Goal: Information Seeking & Learning: Learn about a topic

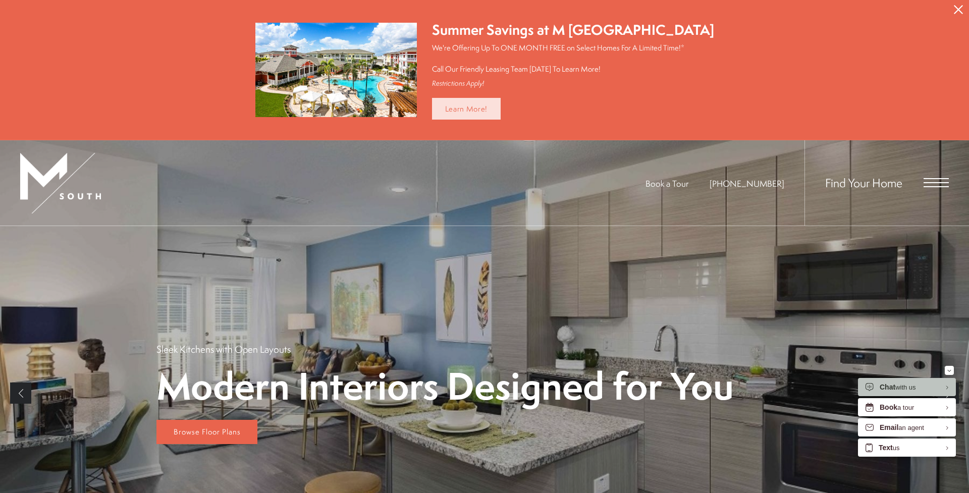
click at [484, 107] on link "Learn More!" at bounding box center [466, 109] width 69 height 22
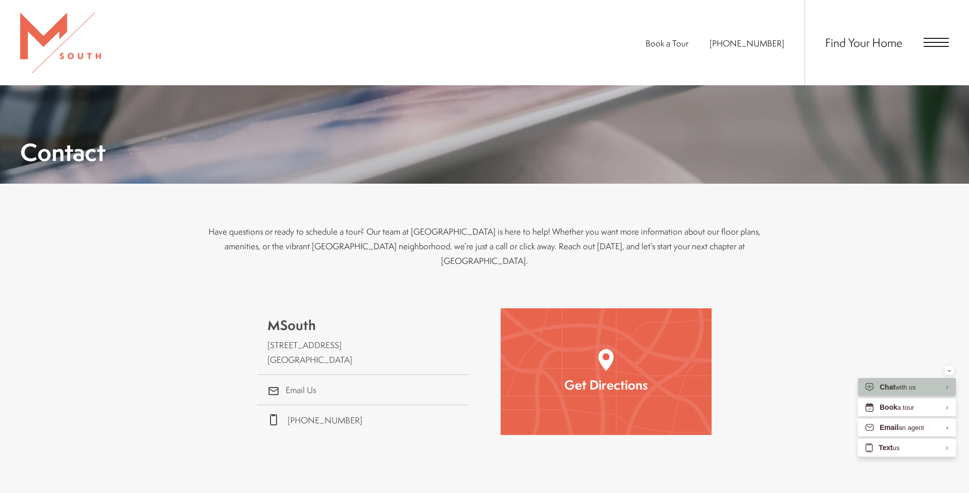
scroll to position [192, 0]
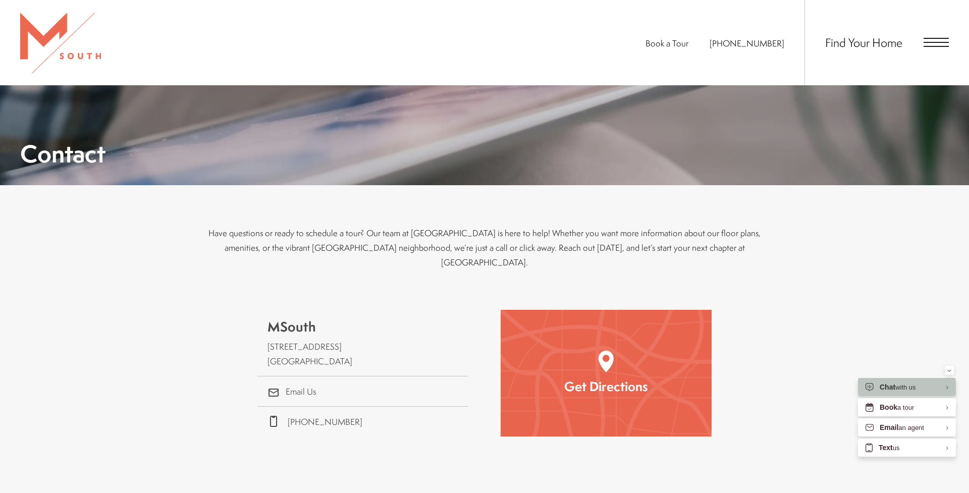
click at [56, 52] on img at bounding box center [60, 43] width 81 height 61
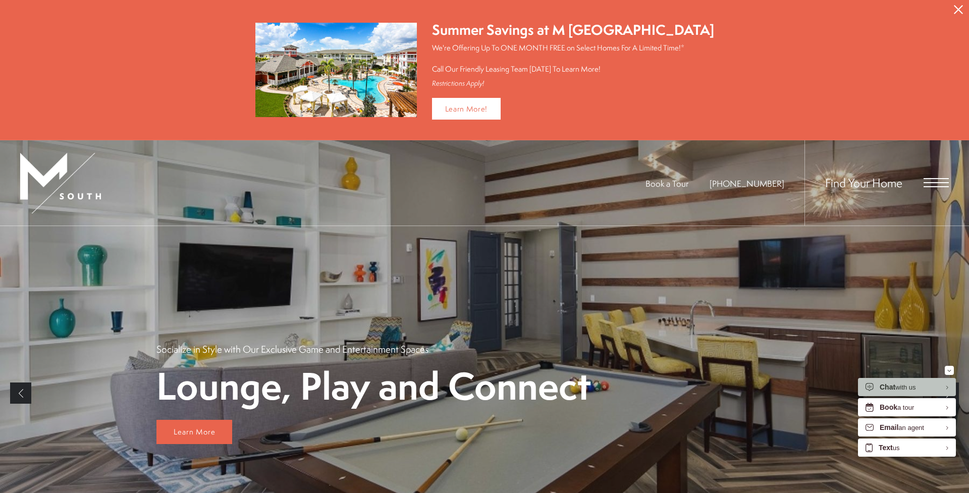
click at [935, 184] on span "Open Menu" at bounding box center [935, 182] width 25 height 9
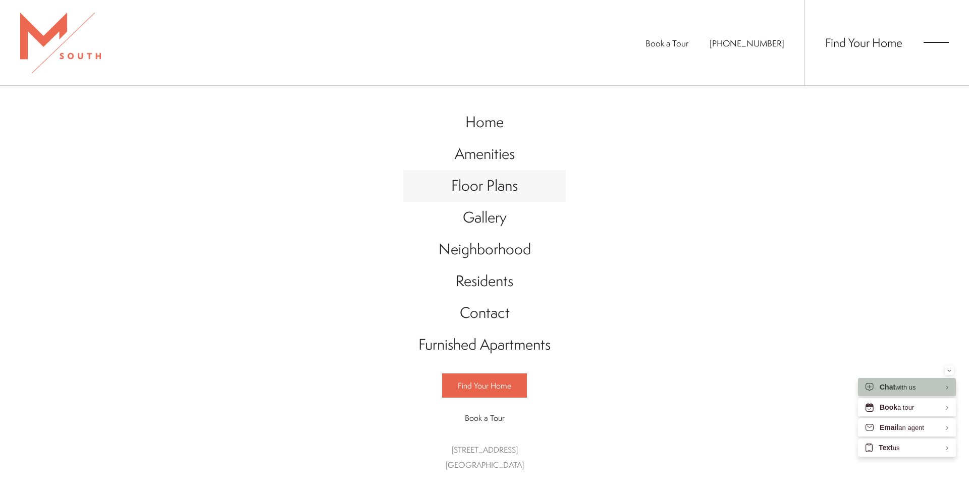
click at [468, 183] on span "Floor Plans" at bounding box center [484, 185] width 67 height 21
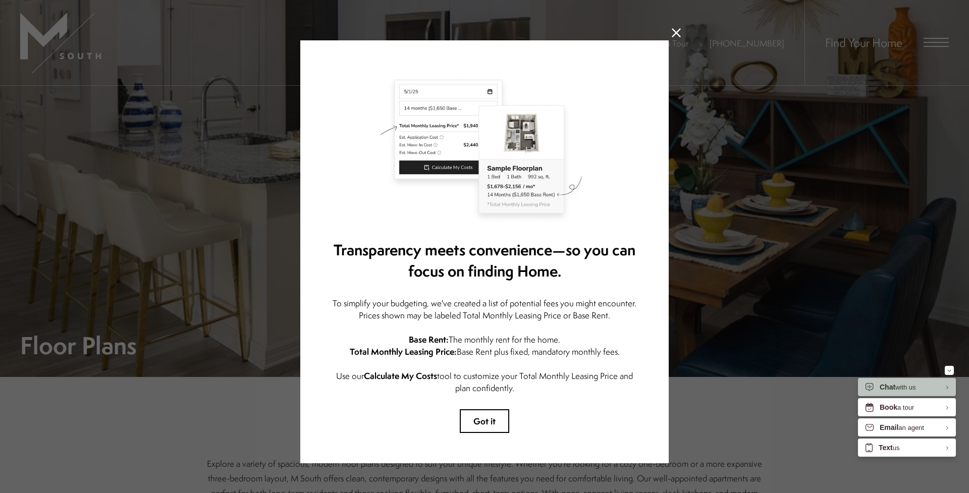
click at [485, 421] on button "Got it" at bounding box center [484, 421] width 49 height 24
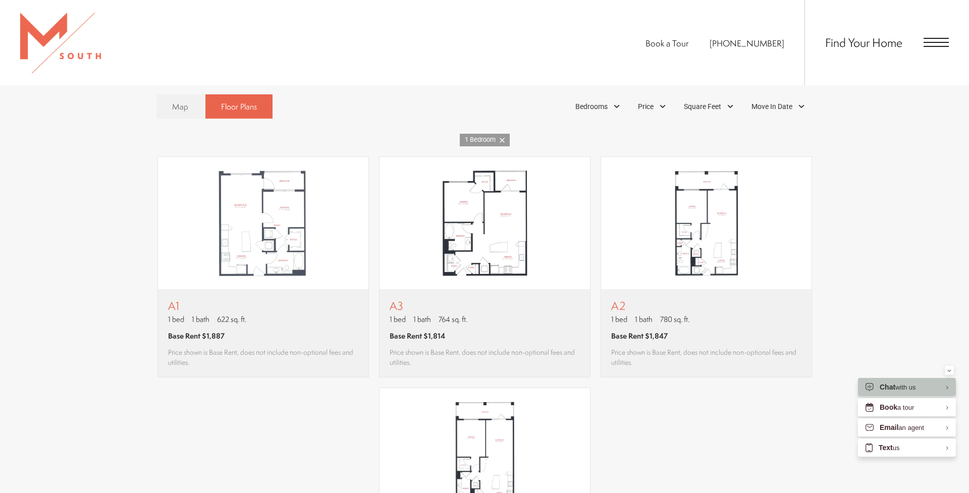
scroll to position [730, 0]
click at [267, 311] on div "A1 1 bed 1 bath 622 sq. ft." at bounding box center [263, 310] width 190 height 25
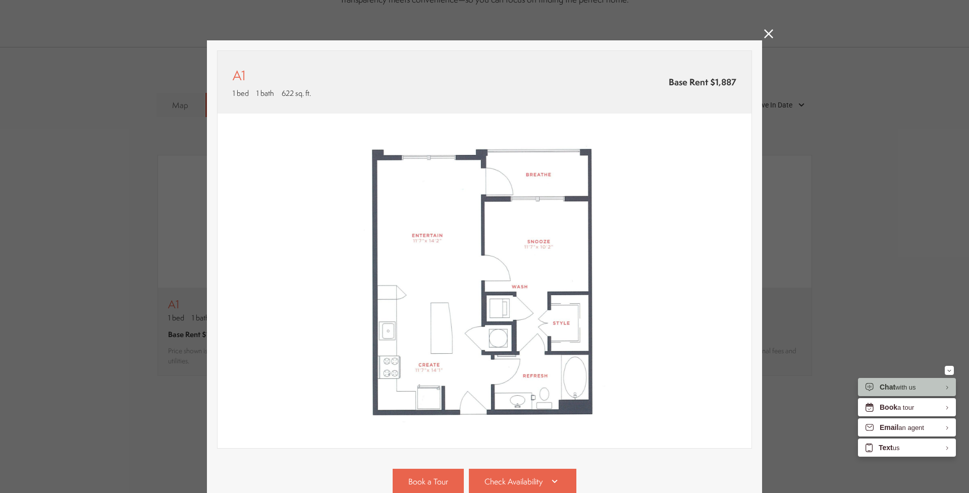
scroll to position [88, 0]
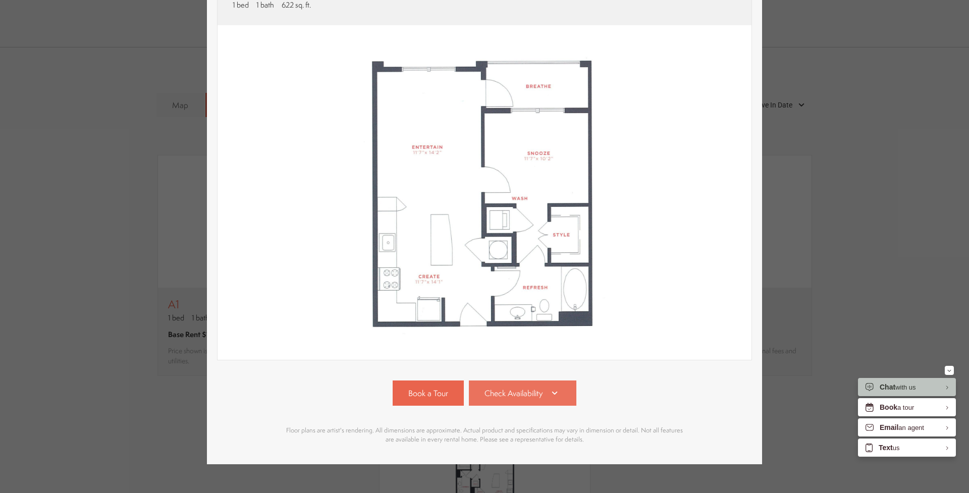
click at [506, 383] on link "Check Availability" at bounding box center [523, 392] width 108 height 25
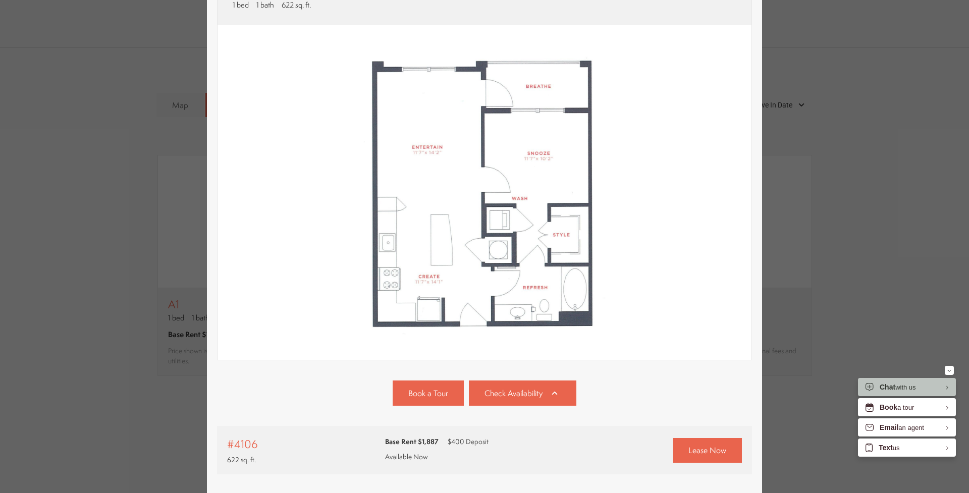
scroll to position [168, 0]
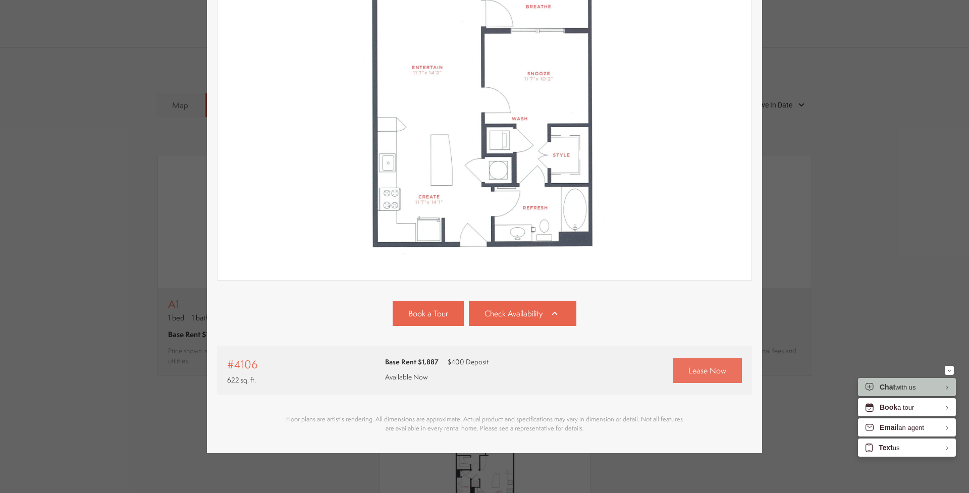
click at [685, 371] on link "Lease Now" at bounding box center [707, 370] width 69 height 25
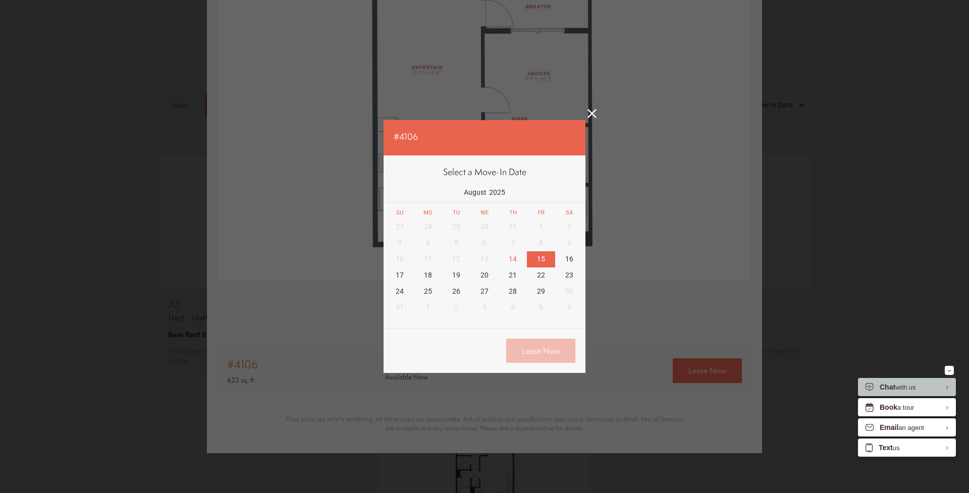
click at [542, 262] on div "15" at bounding box center [541, 259] width 28 height 16
click at [541, 335] on div "Back Lease Now" at bounding box center [485, 351] width 202 height 45
click at [541, 342] on link "Lease Now" at bounding box center [540, 351] width 69 height 25
click at [592, 114] on icon at bounding box center [591, 113] width 9 height 9
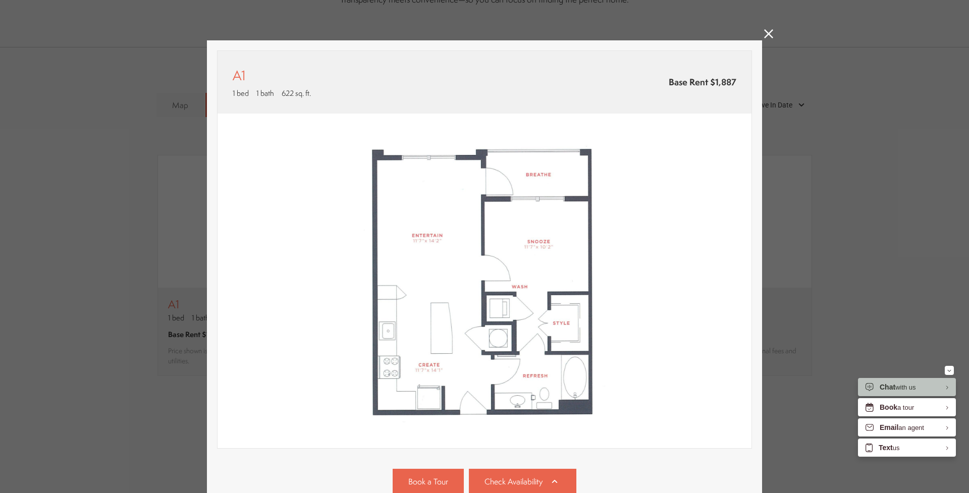
scroll to position [0, 0]
click at [765, 35] on icon at bounding box center [768, 33] width 9 height 9
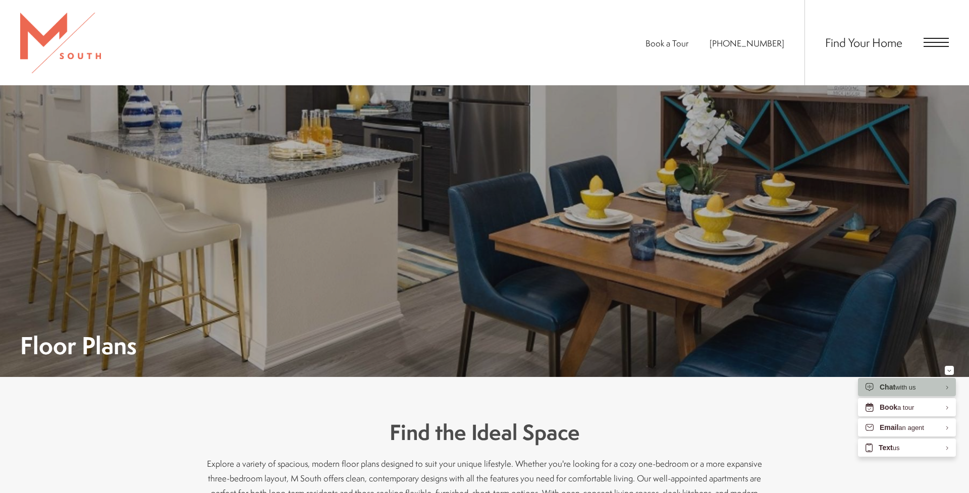
scroll to position [730, 0]
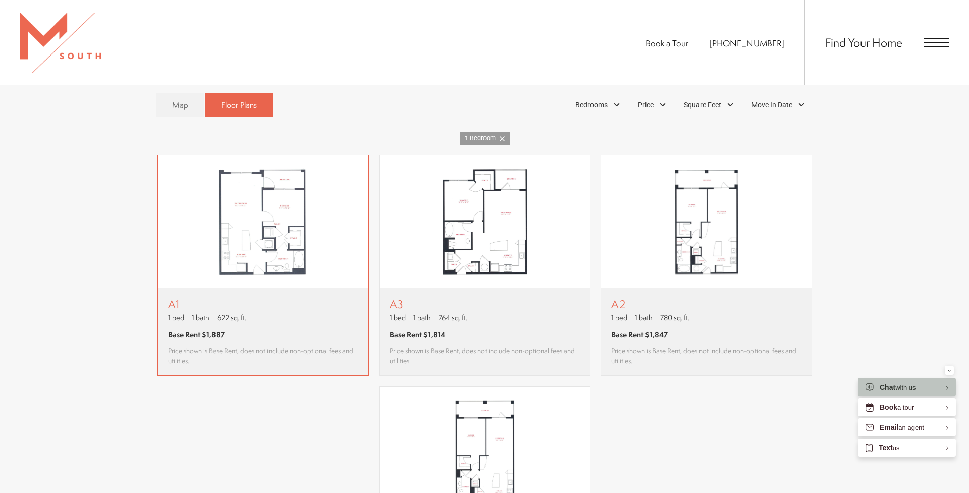
click at [241, 300] on p "A1" at bounding box center [263, 304] width 190 height 13
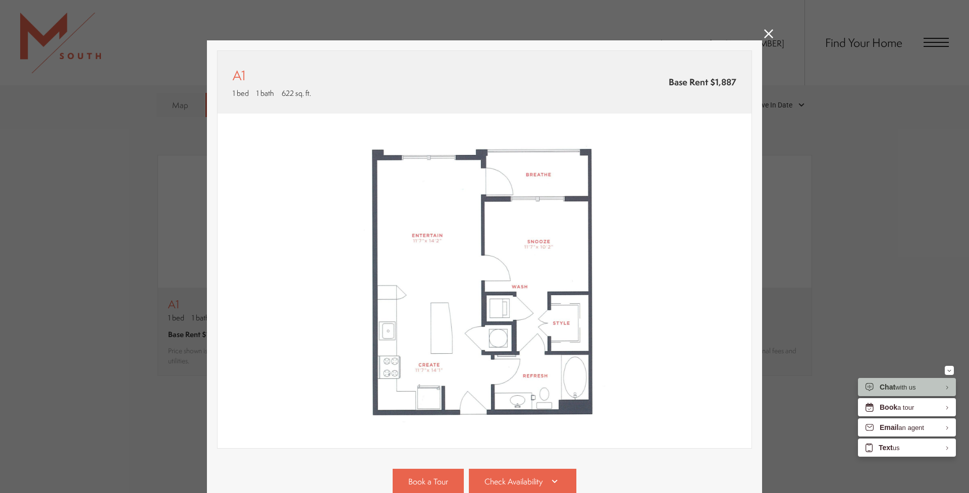
scroll to position [0, 0]
click at [499, 479] on span "Check Availability" at bounding box center [513, 482] width 58 height 12
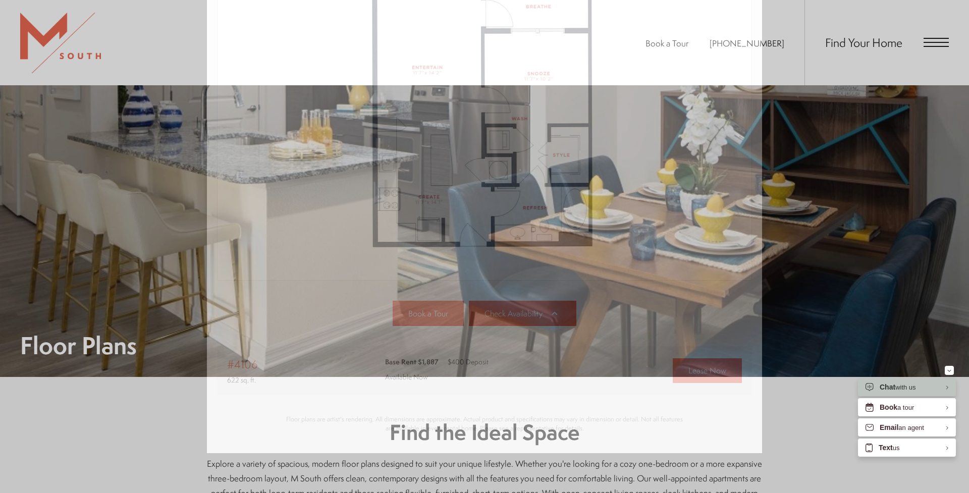
scroll to position [730, 0]
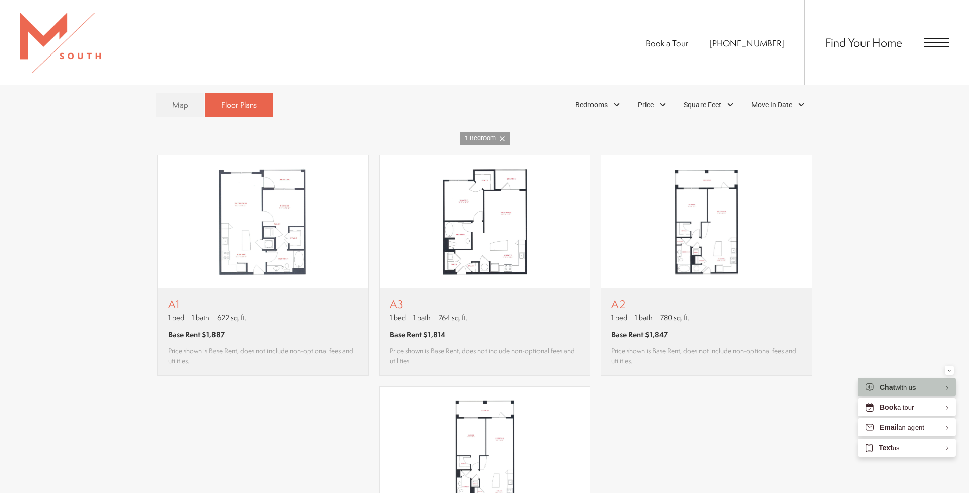
click at [590, 54] on div "Book a Tour 813-570-8014 Find Your Home" at bounding box center [484, 42] width 969 height 85
click at [199, 105] on link "Map" at bounding box center [179, 105] width 47 height 25
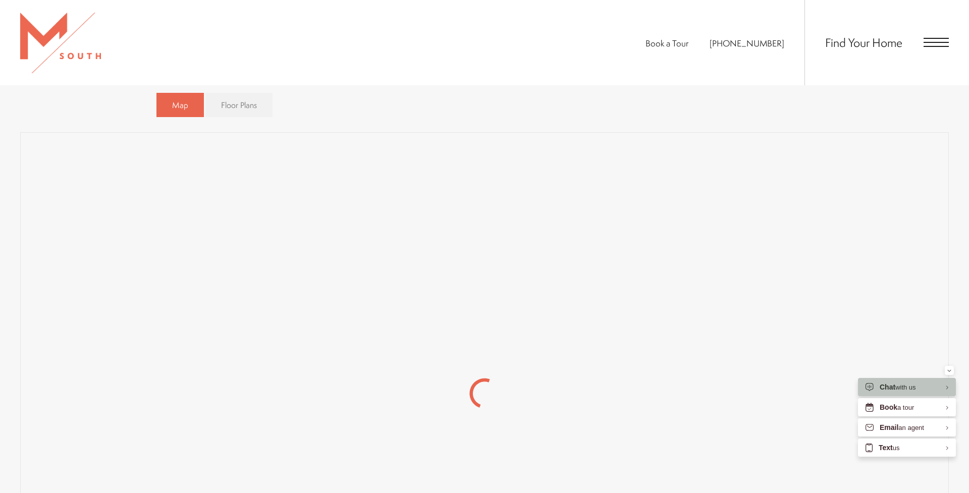
click at [232, 110] on span "Floor Plans" at bounding box center [239, 105] width 36 height 12
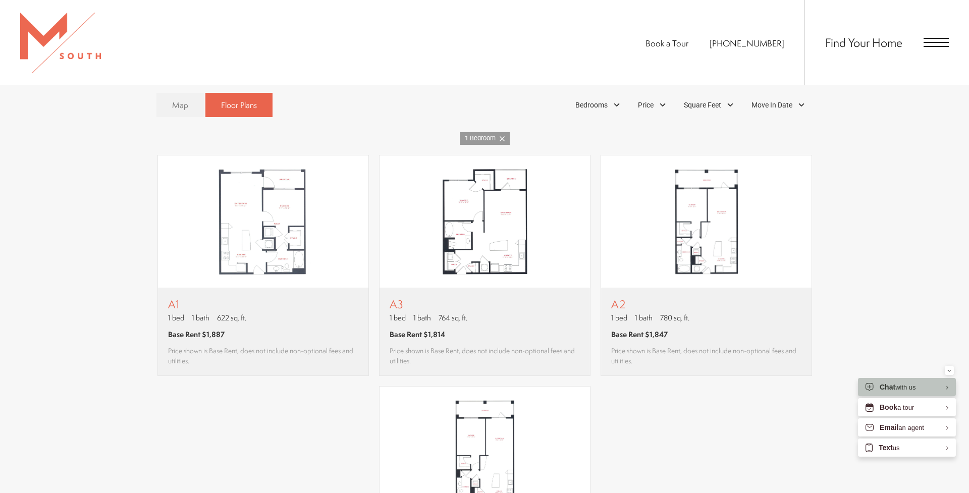
click at [193, 105] on link "Map" at bounding box center [179, 105] width 47 height 25
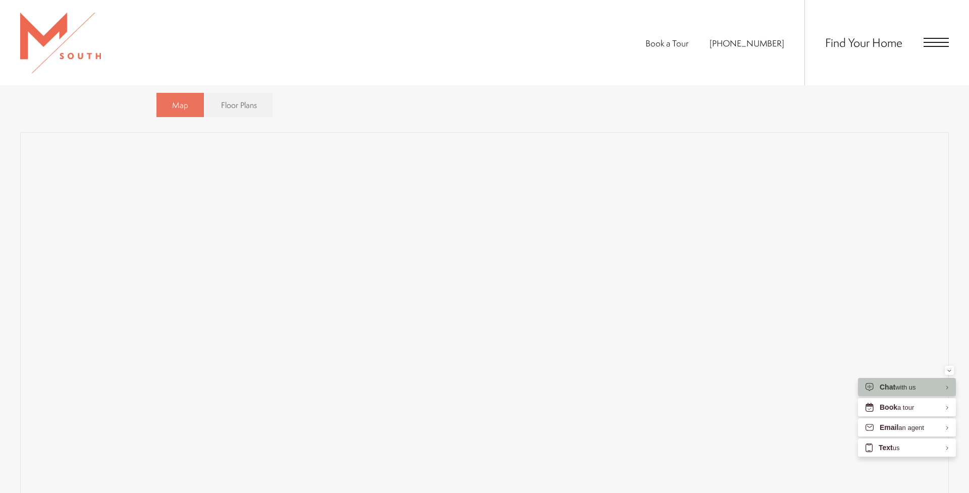
drag, startPoint x: 173, startPoint y: 115, endPoint x: 178, endPoint y: 106, distance: 10.2
click at [173, 115] on link "Map" at bounding box center [179, 105] width 47 height 25
click at [174, 96] on link "Map" at bounding box center [179, 105] width 47 height 25
click at [178, 106] on span "Map" at bounding box center [180, 105] width 16 height 12
click at [233, 108] on span "Floor Plans" at bounding box center [239, 105] width 36 height 12
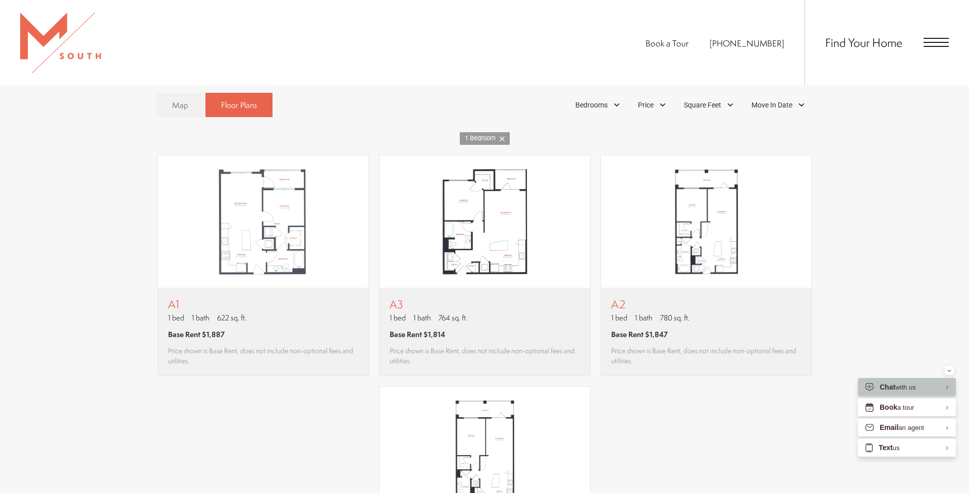
click at [500, 140] on icon at bounding box center [502, 138] width 5 height 5
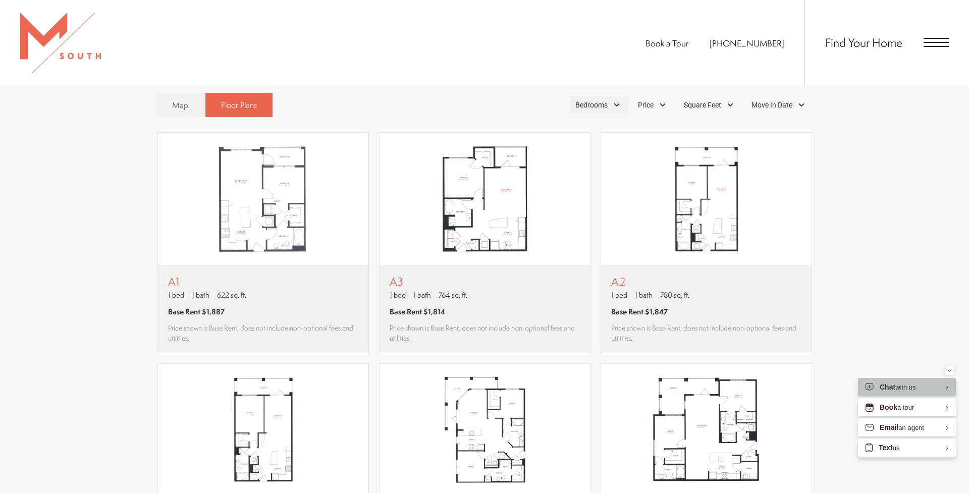
click at [598, 109] on span "Bedrooms" at bounding box center [591, 105] width 32 height 11
click at [575, 147] on span "2 Bedroom" at bounding box center [580, 151] width 50 height 11
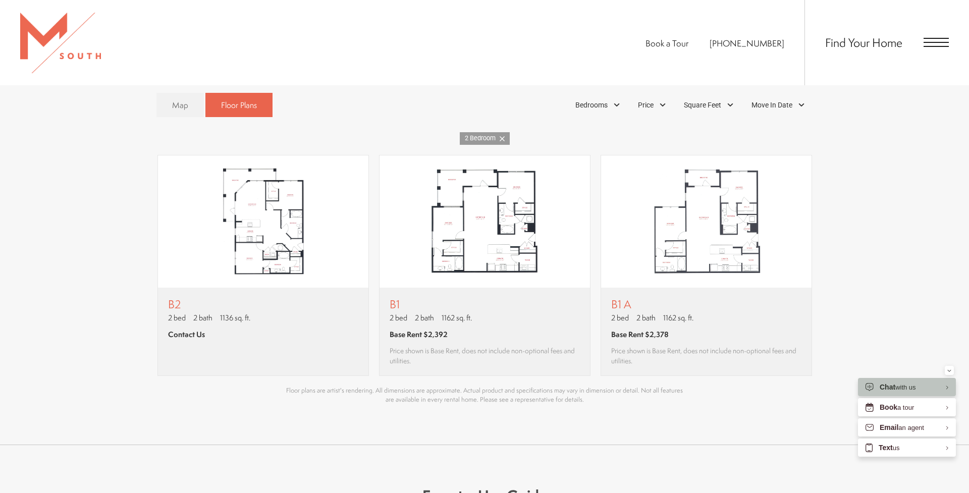
click at [507, 85] on div "Map Floor Plans 1 Bedrooms 1 Bedroom 2 Bedroom" at bounding box center [484, 245] width 969 height 397
click at [654, 329] on span "Base Rent $2,378" at bounding box center [640, 334] width 58 height 11
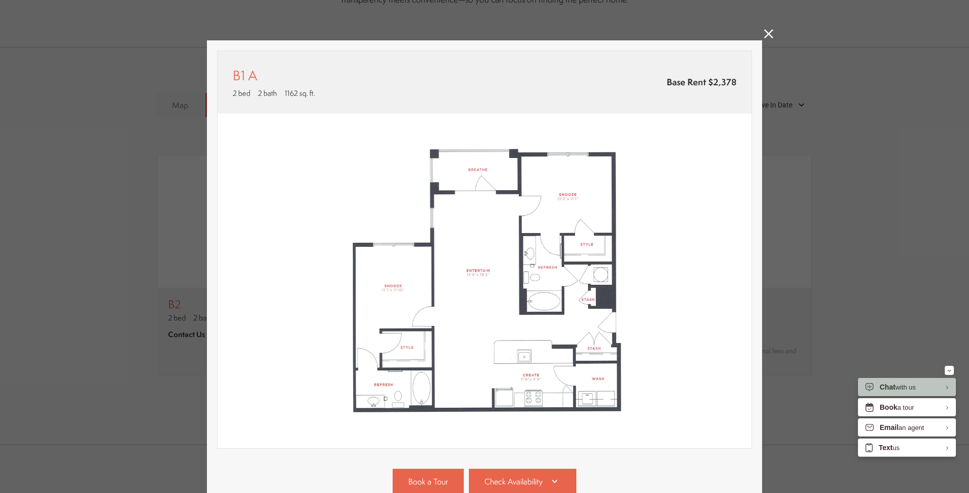
scroll to position [0, 0]
click at [495, 480] on span "Check Availability" at bounding box center [513, 482] width 58 height 12
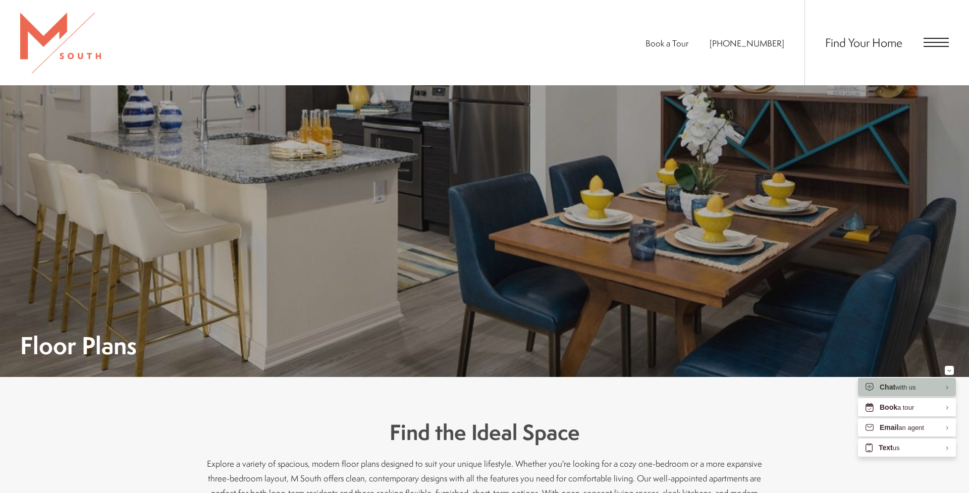
scroll to position [730, 0]
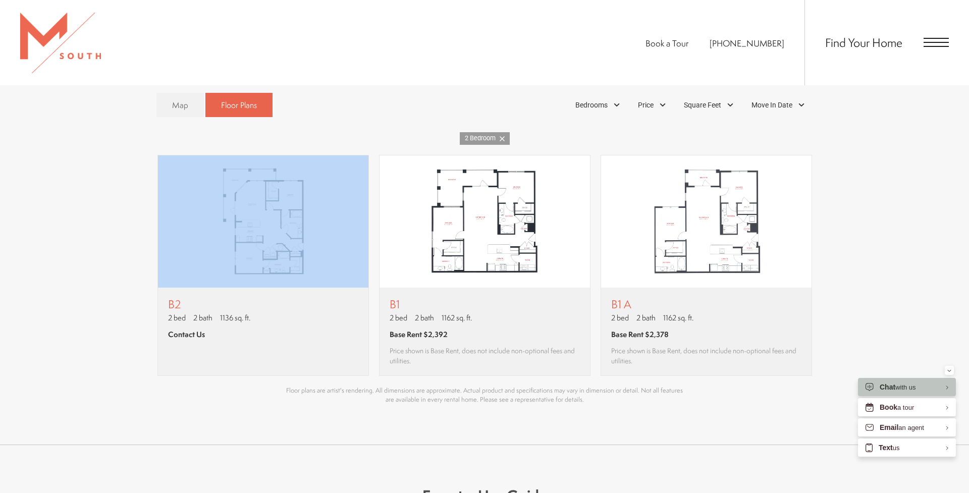
click at [149, 200] on div "A1 1 bed 1 bath 622 sq. ft. Base Rent $1,887 Price shown is Base Rent, does not…" at bounding box center [484, 265] width 929 height 221
click at [503, 137] on icon at bounding box center [502, 138] width 5 height 5
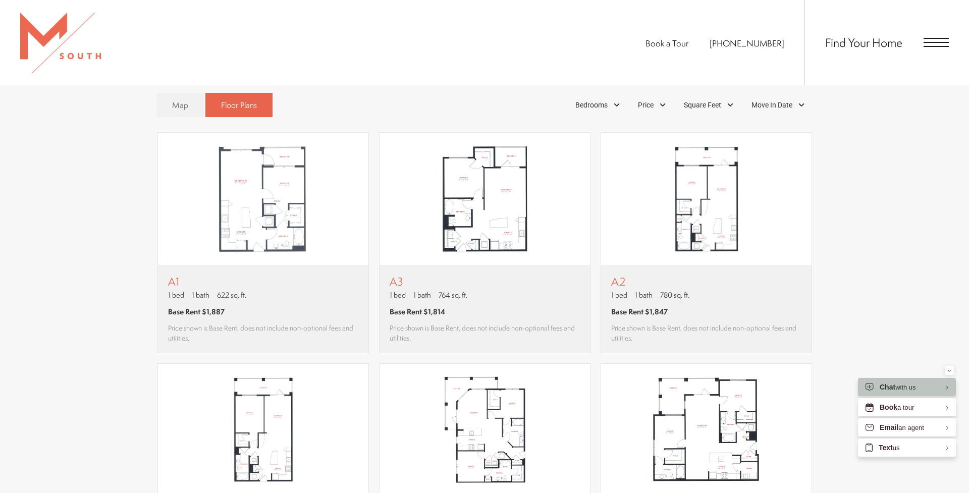
click at [606, 93] on div "Map Floor Plans Bedrooms 1 Bedroom 2 Bedroom 3 Bedroom" at bounding box center [484, 105] width 656 height 35
click at [605, 101] on span "Bedrooms" at bounding box center [591, 105] width 32 height 11
click at [559, 169] on span "3 Bedroom" at bounding box center [580, 169] width 50 height 11
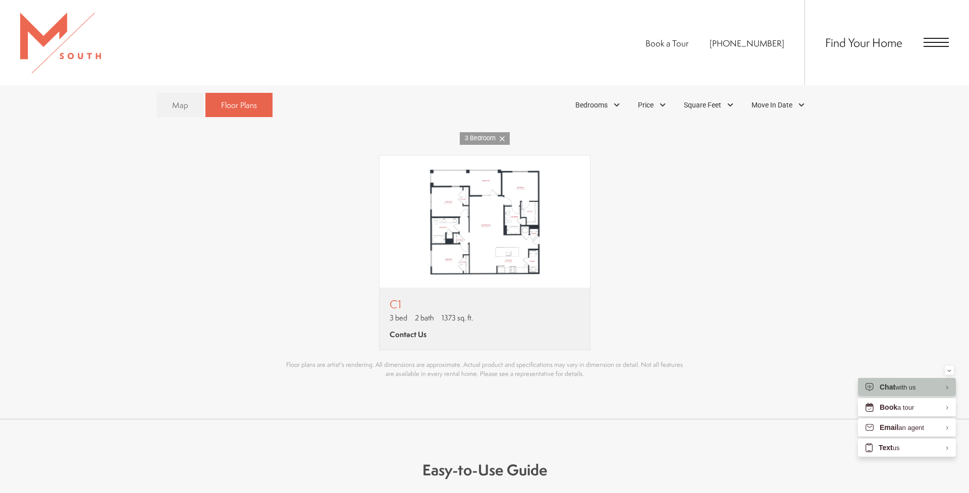
click at [270, 238] on div "A1 1 bed 1 bath 622 sq. ft. Base Rent $1,887 Price shown is Base Rent, does not…" at bounding box center [484, 252] width 656 height 195
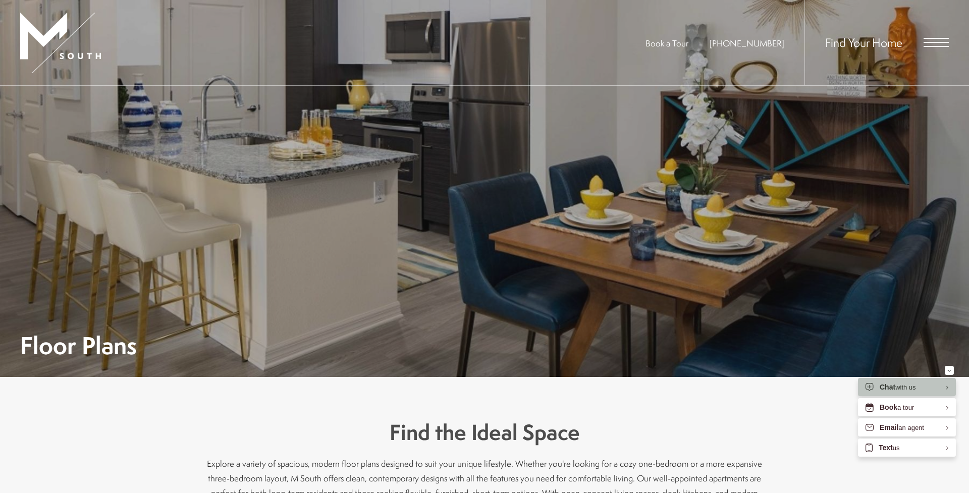
scroll to position [0, 0]
click at [947, 47] on span "Open Menu" at bounding box center [935, 46] width 25 height 1
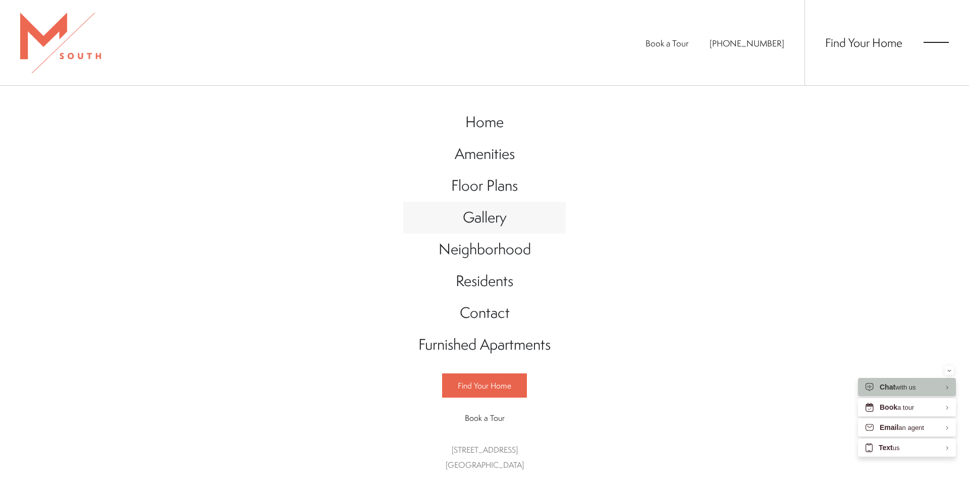
click at [464, 226] on span "Gallery" at bounding box center [485, 217] width 44 height 21
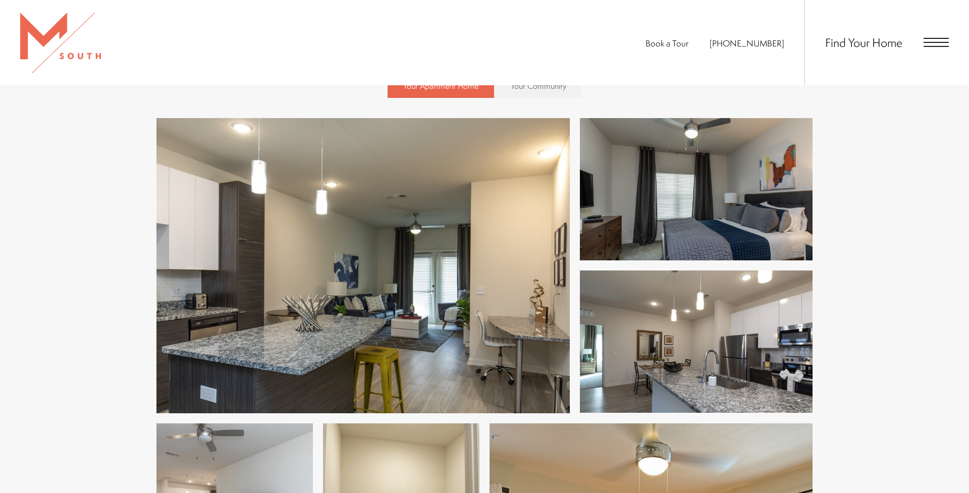
scroll to position [486, 0]
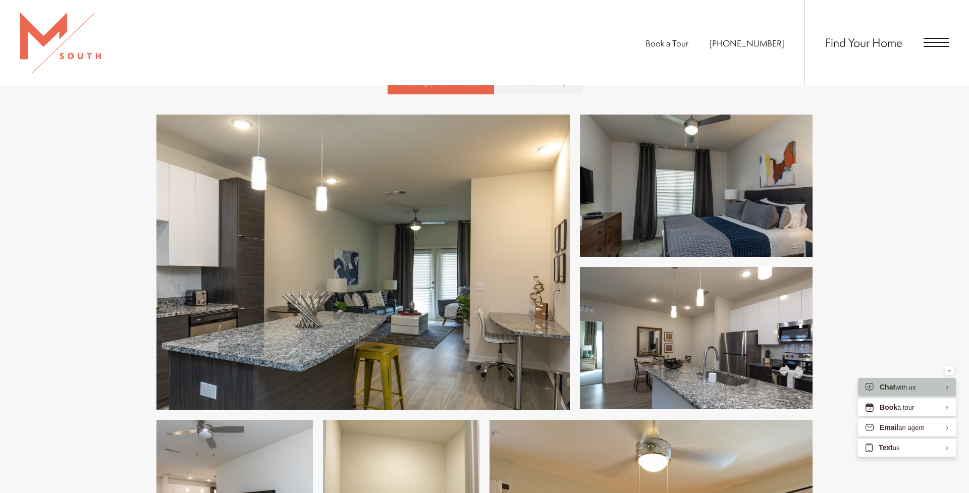
click at [363, 322] on img at bounding box center [362, 262] width 413 height 295
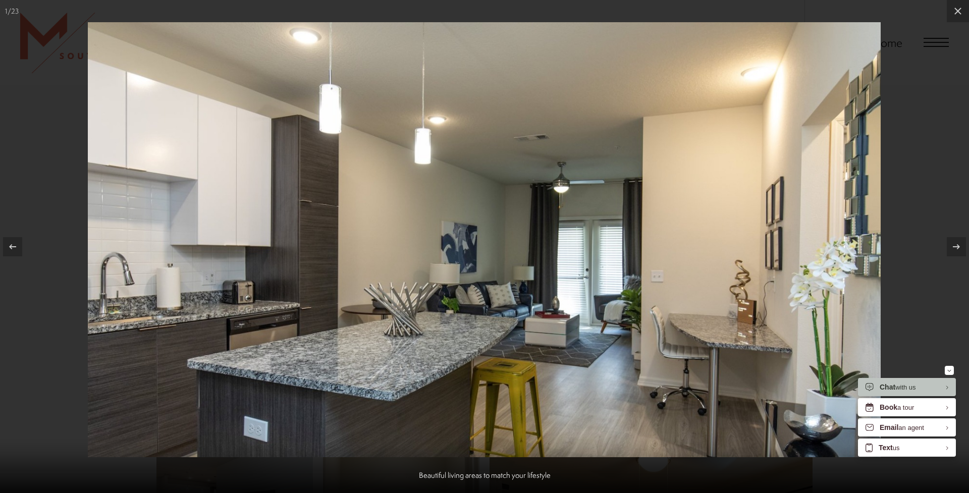
click at [54, 145] on div at bounding box center [484, 246] width 969 height 493
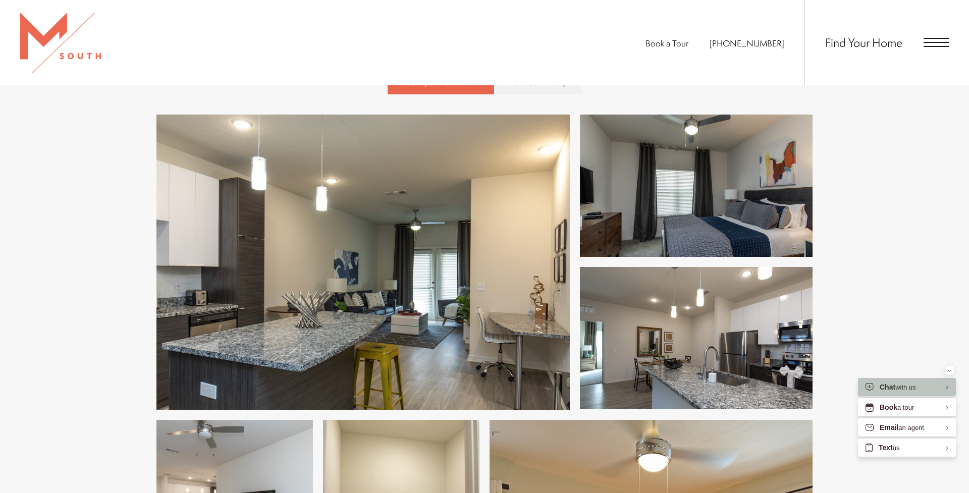
click at [54, 145] on div at bounding box center [484, 246] width 969 height 493
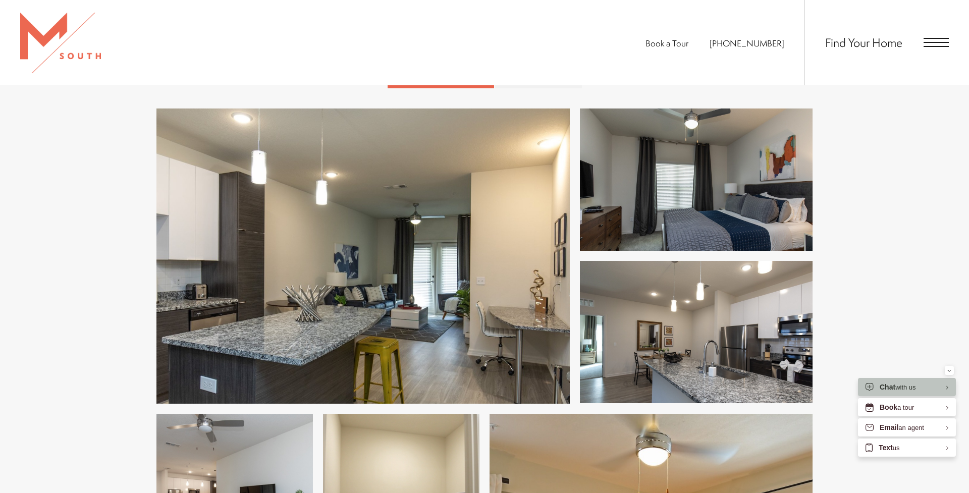
scroll to position [519, 0]
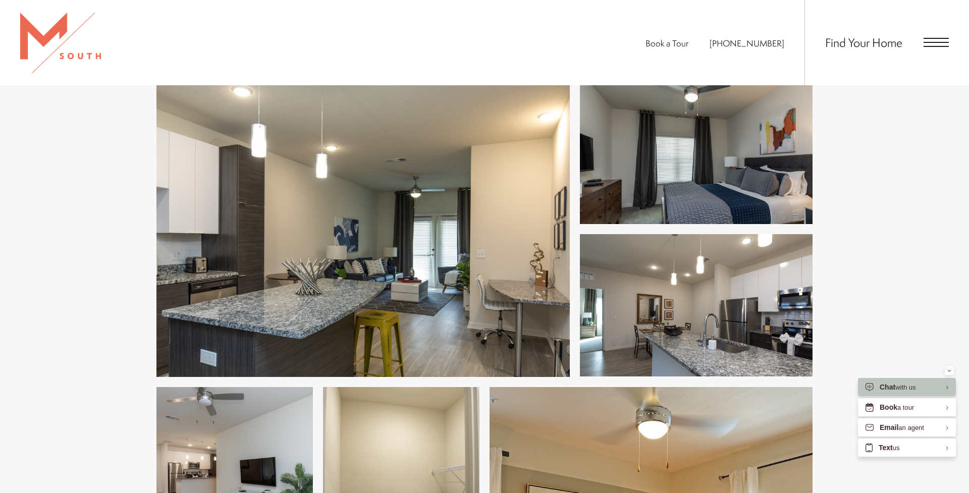
click at [668, 163] on img at bounding box center [696, 153] width 233 height 142
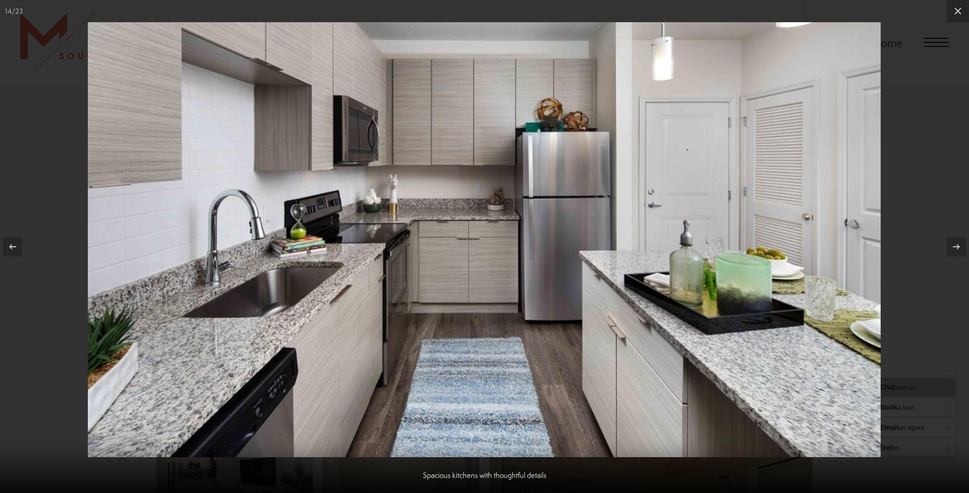
click at [17, 252] on icon at bounding box center [13, 247] width 12 height 12
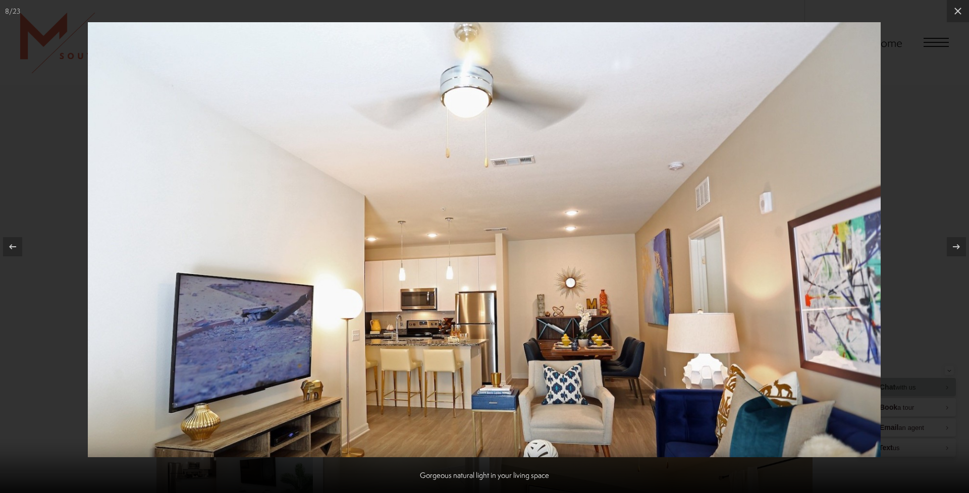
click at [38, 316] on div at bounding box center [484, 246] width 969 height 493
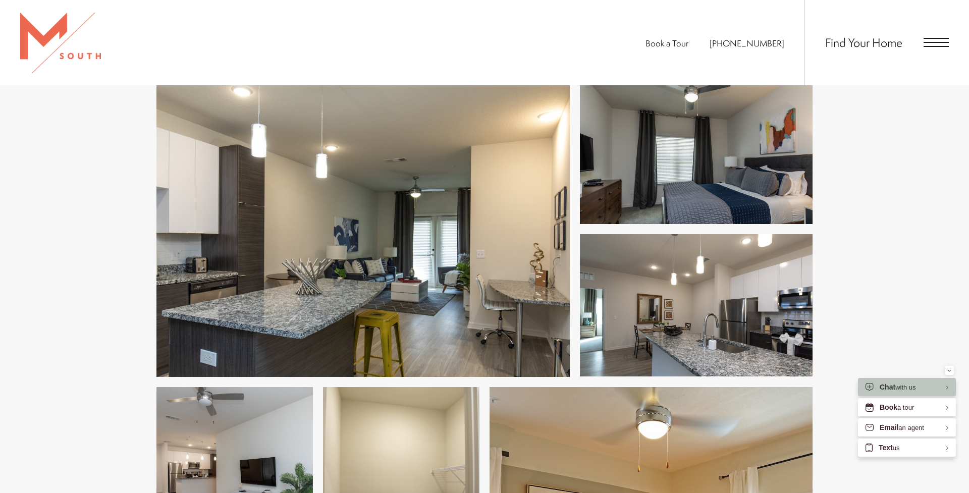
click at [38, 316] on div at bounding box center [484, 246] width 969 height 493
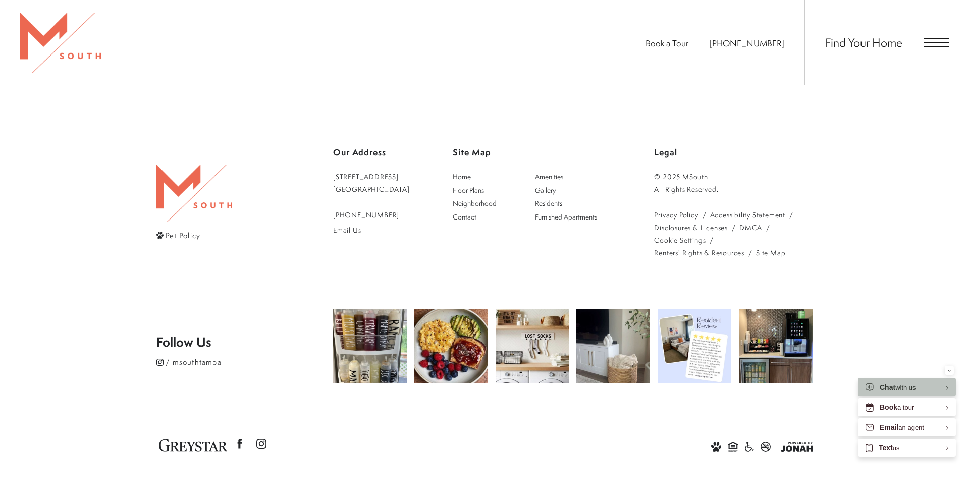
scroll to position [2599, 0]
click at [923, 42] on span "Open Menu" at bounding box center [935, 42] width 25 height 1
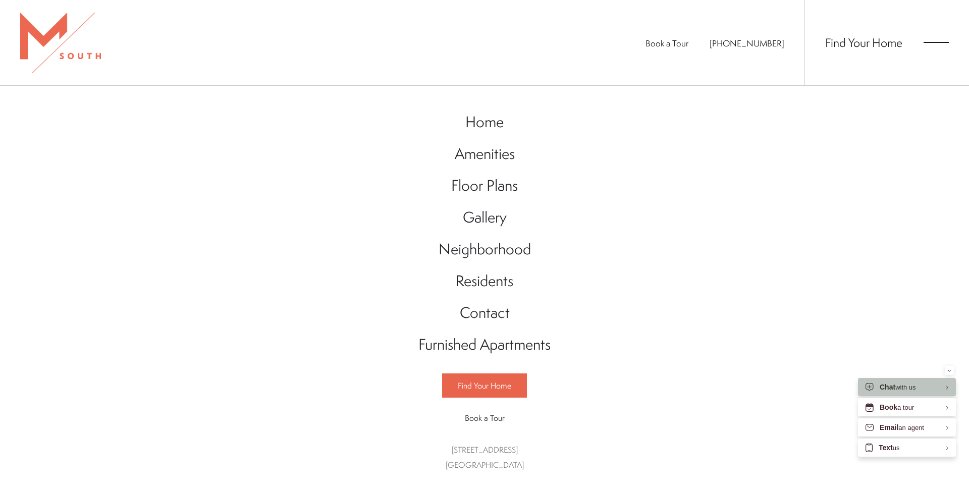
scroll to position [0, 0]
click at [469, 156] on span "Amenities" at bounding box center [485, 153] width 60 height 21
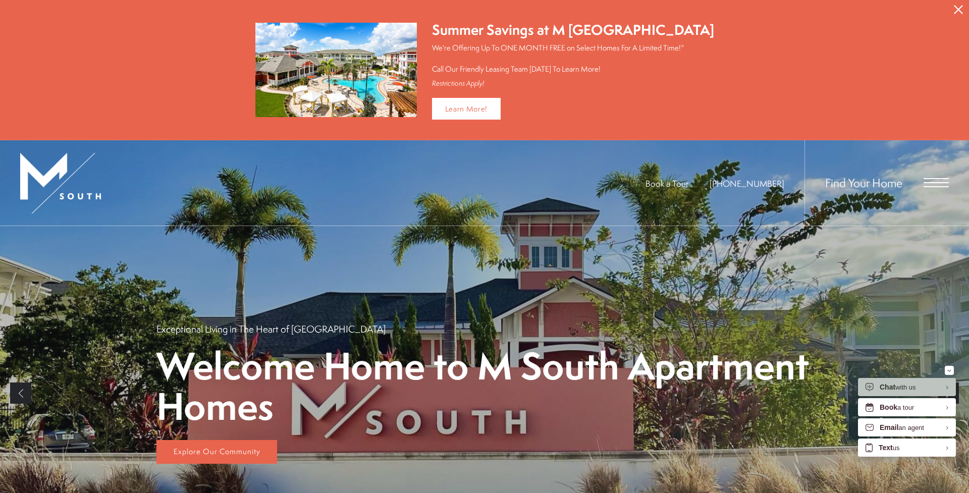
click at [926, 182] on span "Open Menu" at bounding box center [935, 182] width 25 height 9
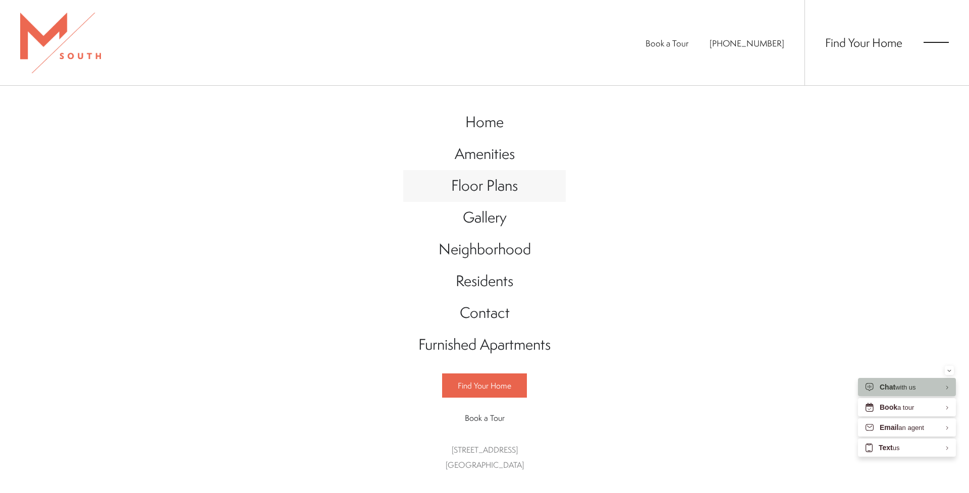
click at [508, 180] on span "Floor Plans" at bounding box center [484, 185] width 67 height 21
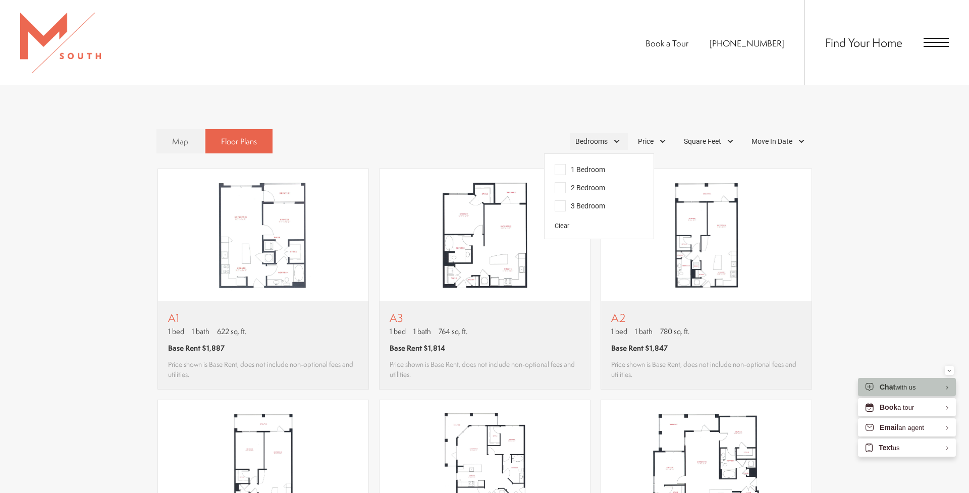
click at [581, 141] on span "Bedrooms" at bounding box center [591, 141] width 32 height 11
click at [204, 251] on img "View floor plan A1" at bounding box center [263, 235] width 210 height 132
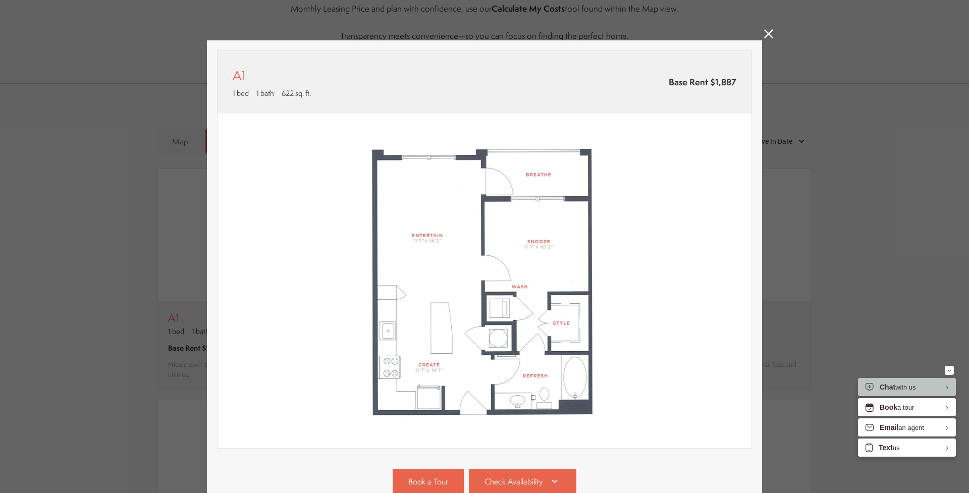
click at [764, 37] on icon at bounding box center [768, 33] width 9 height 9
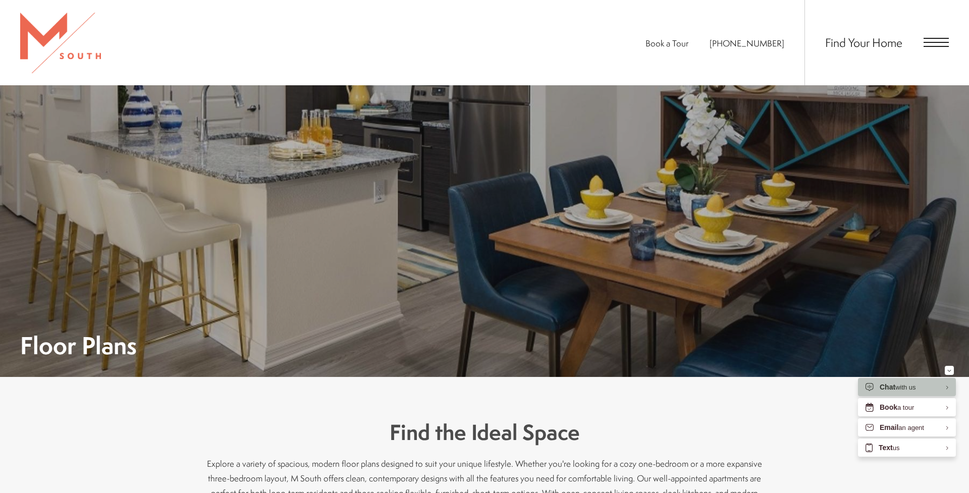
scroll to position [693, 0]
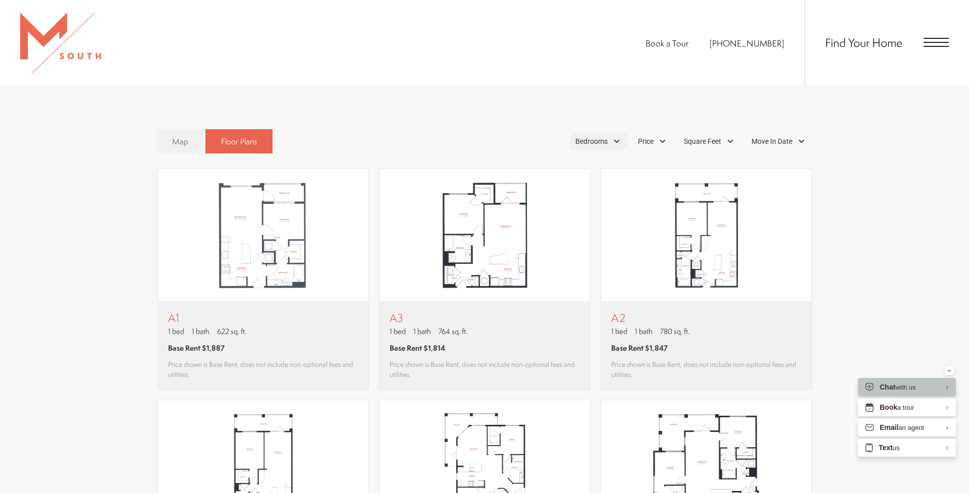
click at [598, 137] on span "Bedrooms" at bounding box center [591, 141] width 32 height 11
click at [562, 188] on span "2 Bedroom" at bounding box center [580, 187] width 50 height 11
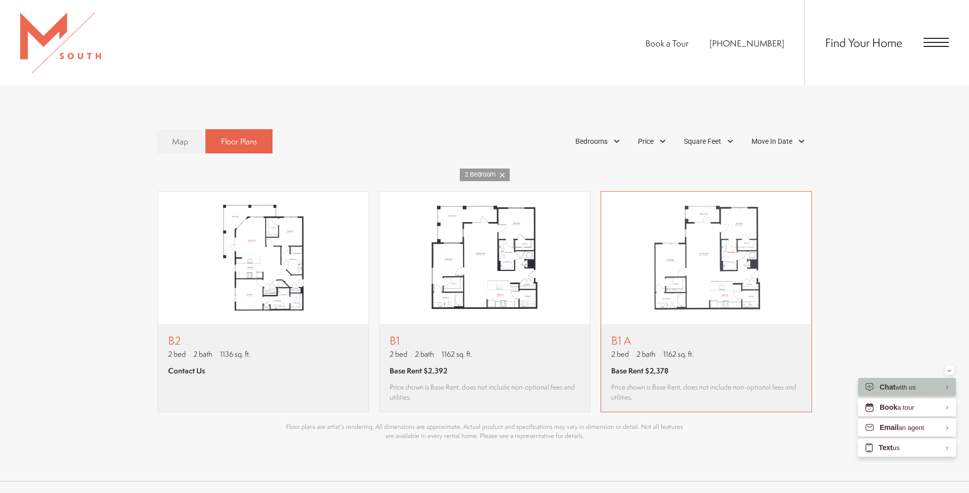
click at [643, 313] on img "View floor plan B1 A" at bounding box center [706, 258] width 210 height 132
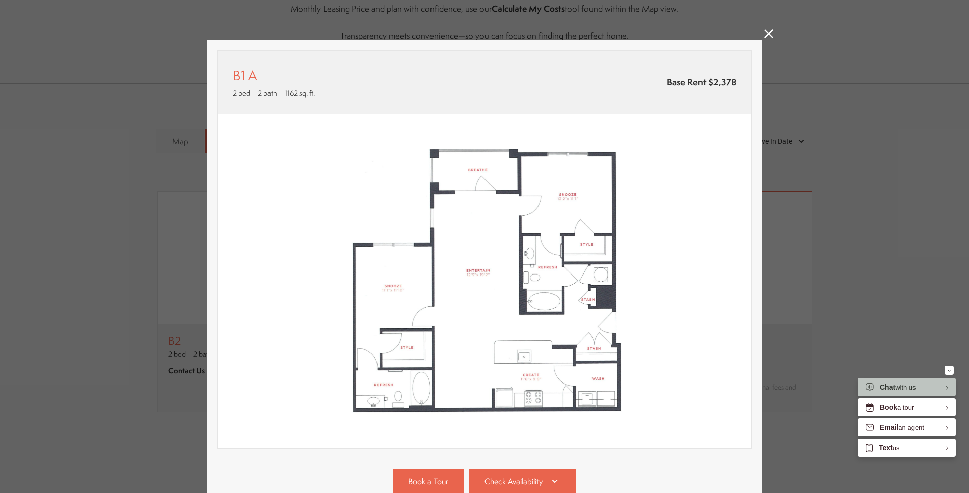
scroll to position [0, 0]
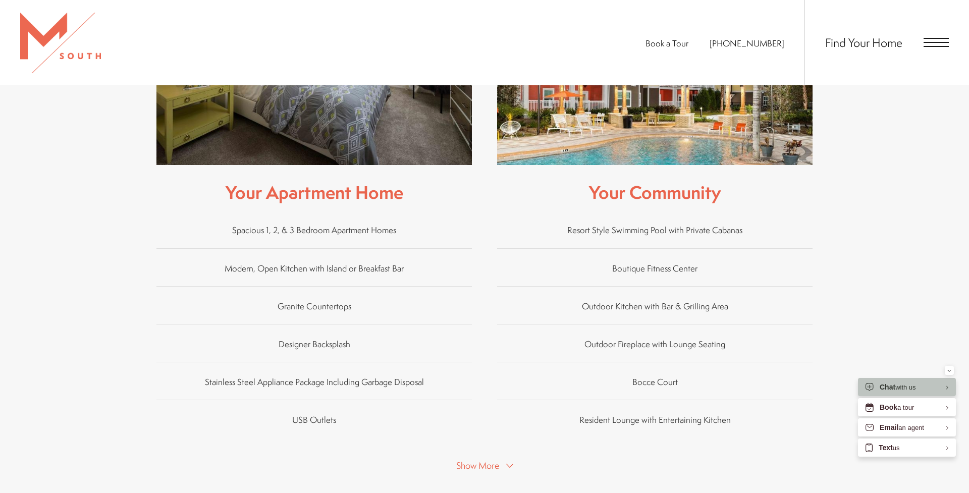
scroll to position [590, 0]
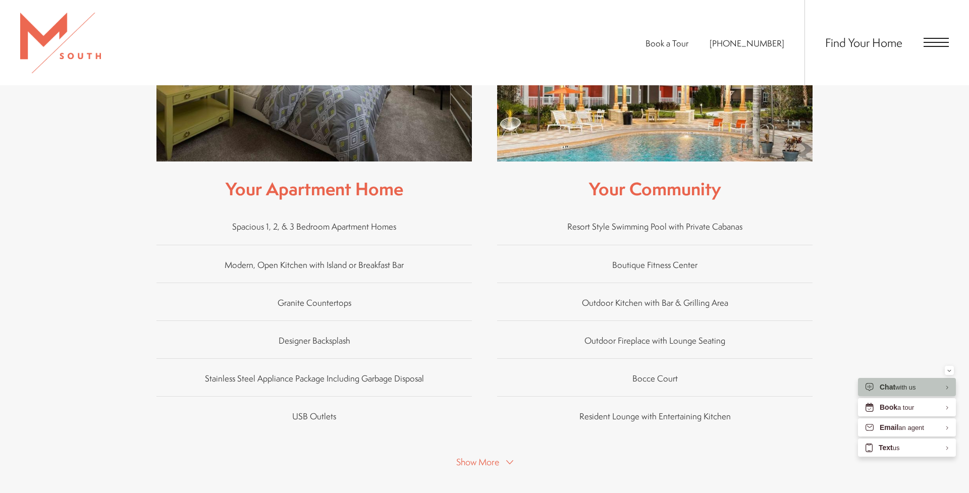
click at [466, 456] on span "Show More" at bounding box center [477, 462] width 43 height 13
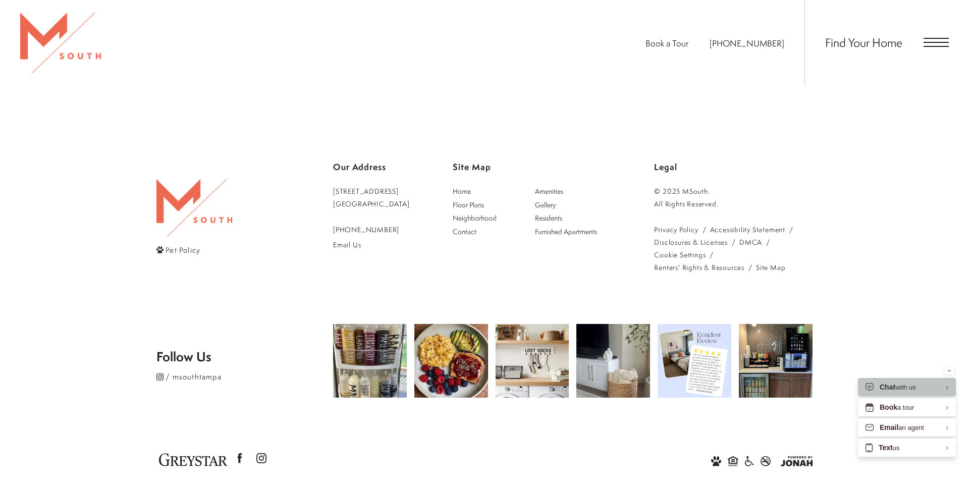
scroll to position [1588, 0]
